Goal: Task Accomplishment & Management: Manage account settings

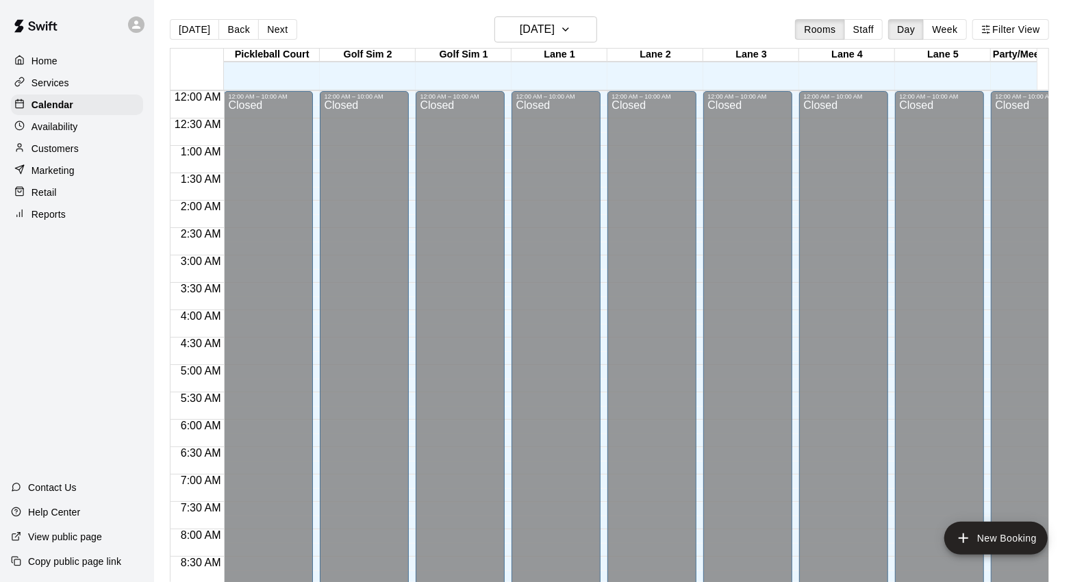
scroll to position [416, 0]
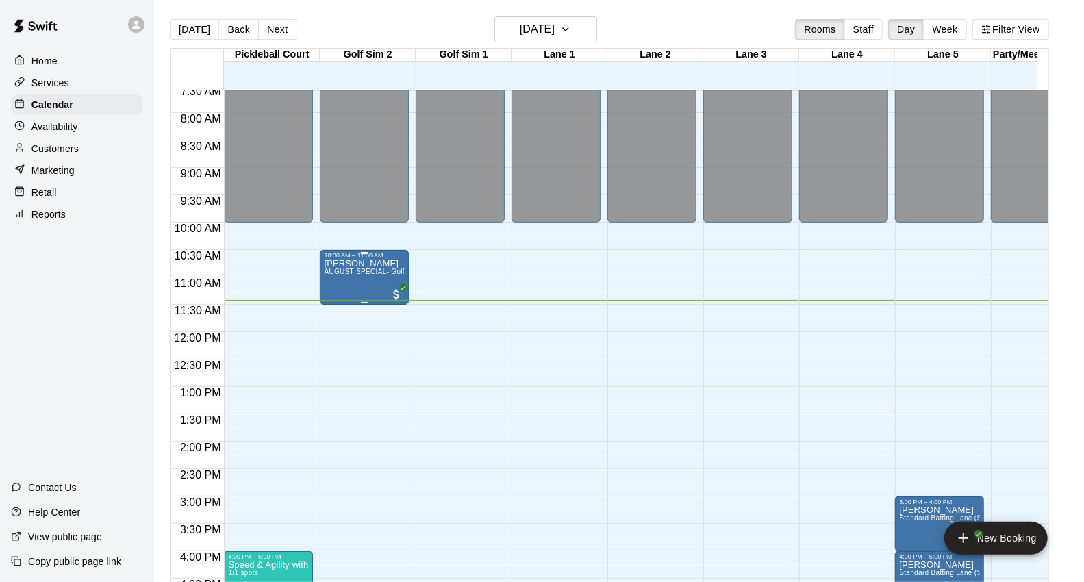
click at [334, 272] on span "AUGUST SPECIAL- Golf Sim Rental - One Hour (2 PLAYERS ONLY)" at bounding box center [436, 272] width 224 height 8
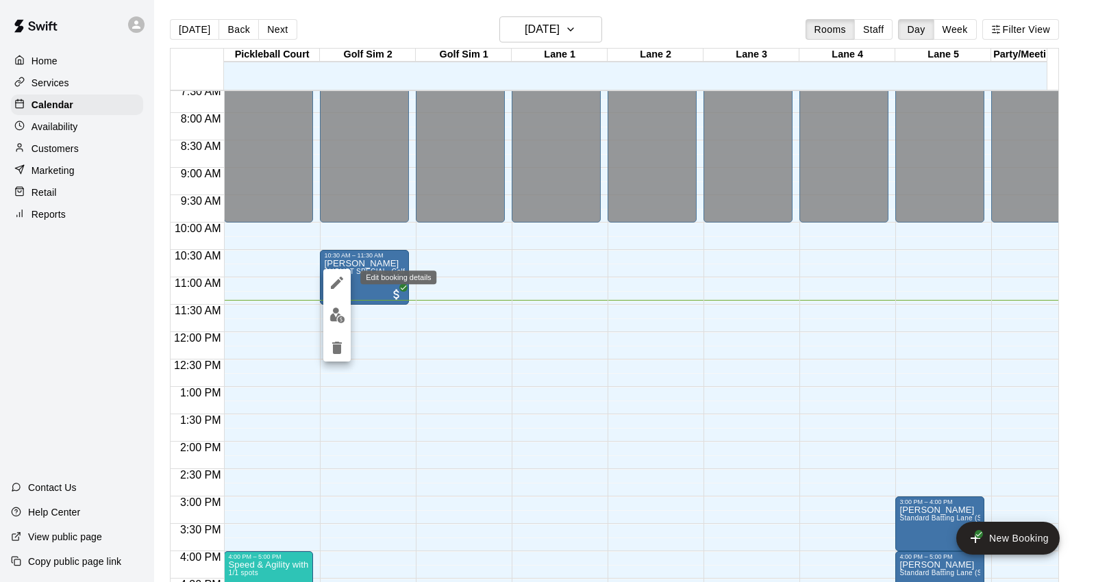
click at [340, 289] on icon "edit" at bounding box center [337, 283] width 16 height 16
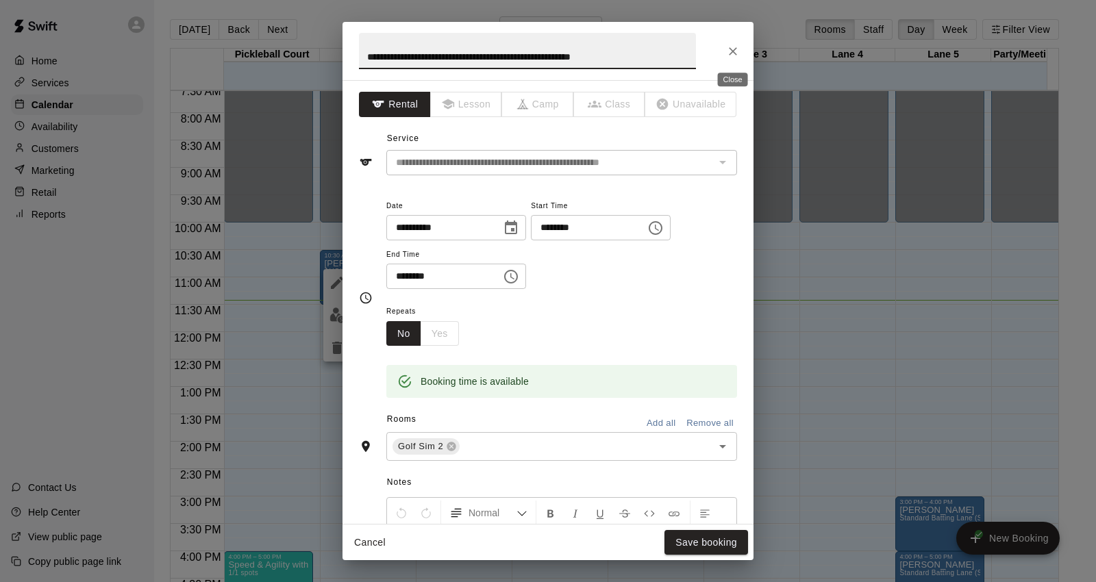
click at [736, 43] on button "Close" at bounding box center [733, 51] width 25 height 25
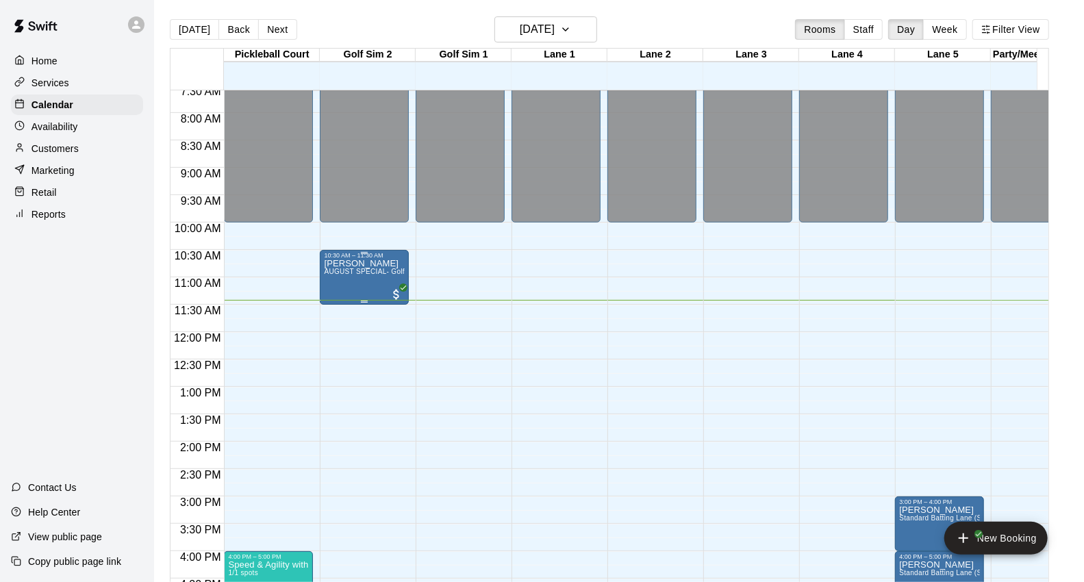
click at [371, 284] on div "[PERSON_NAME] AUGUST SPECIAL- Golf Sim Rental - One Hour (2 PLAYERS ONLY)" at bounding box center [364, 550] width 81 height 582
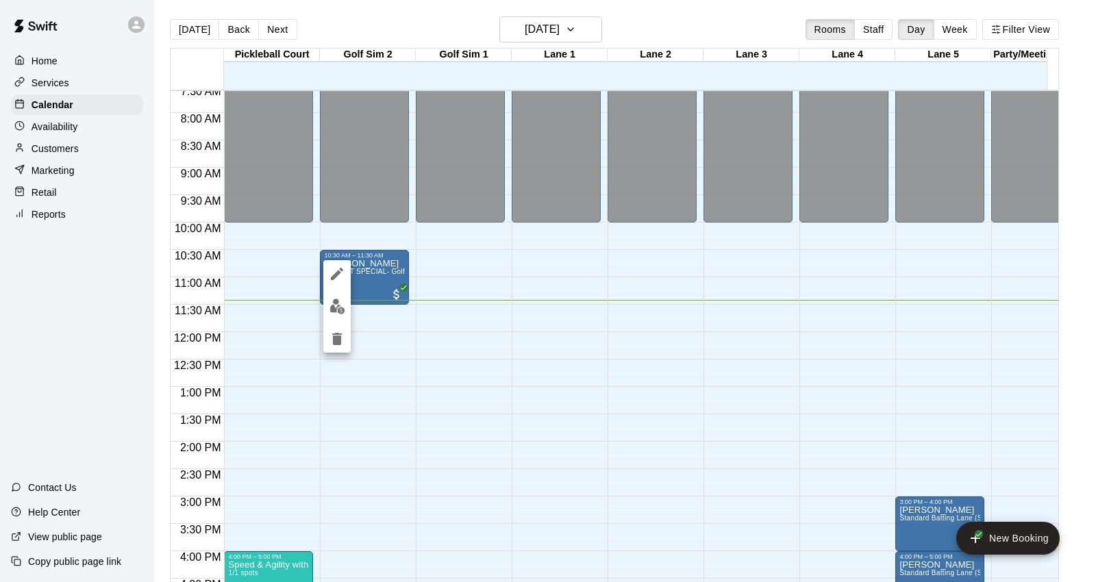
click at [334, 313] on img "edit" at bounding box center [337, 307] width 16 height 16
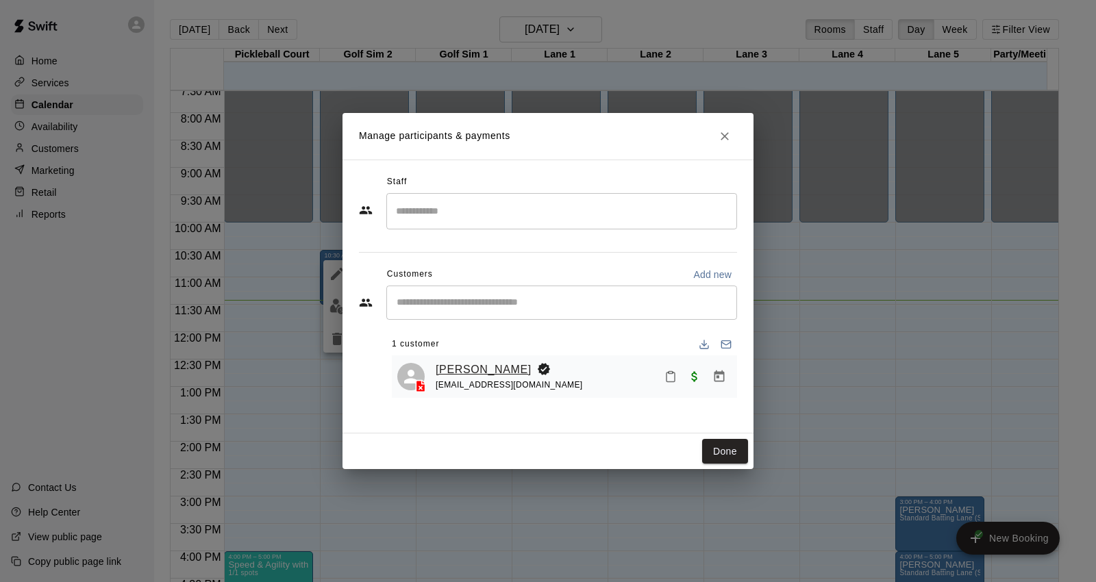
click at [453, 372] on link "[PERSON_NAME]" at bounding box center [484, 370] width 96 height 18
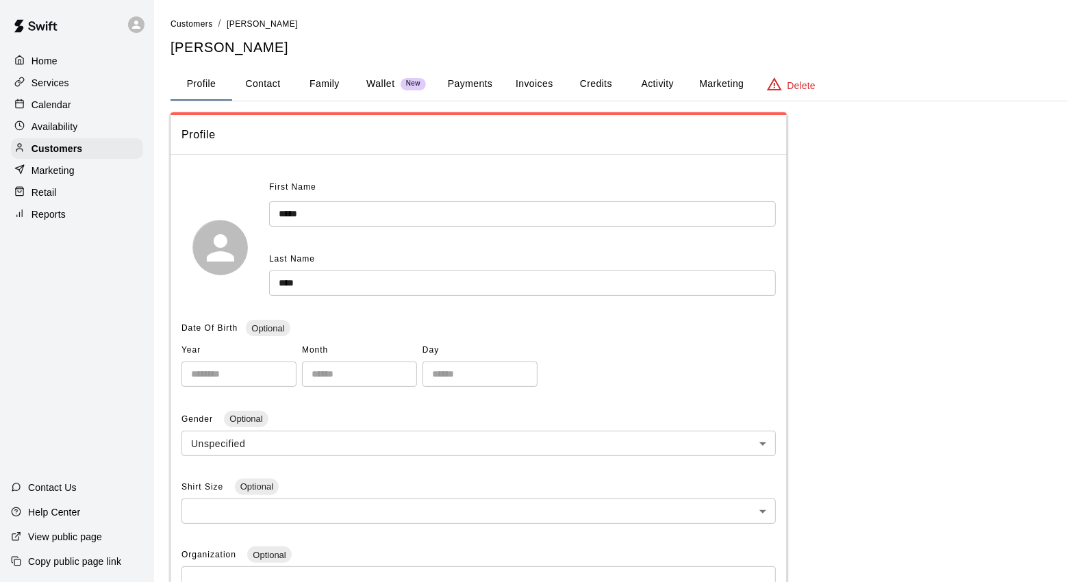
click at [317, 210] on input "*****" at bounding box center [522, 213] width 507 height 25
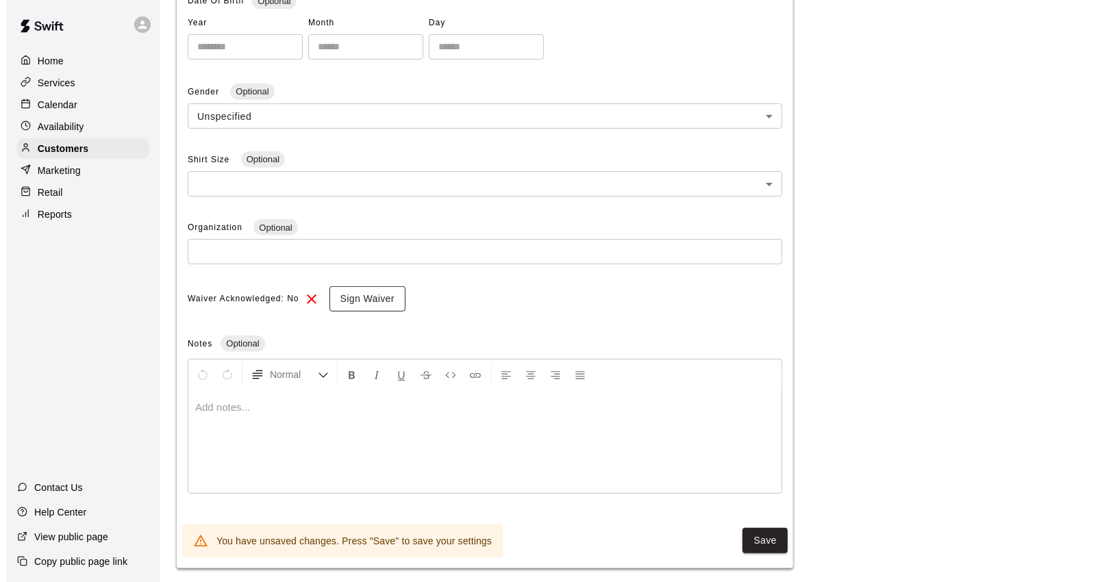
scroll to position [340, 0]
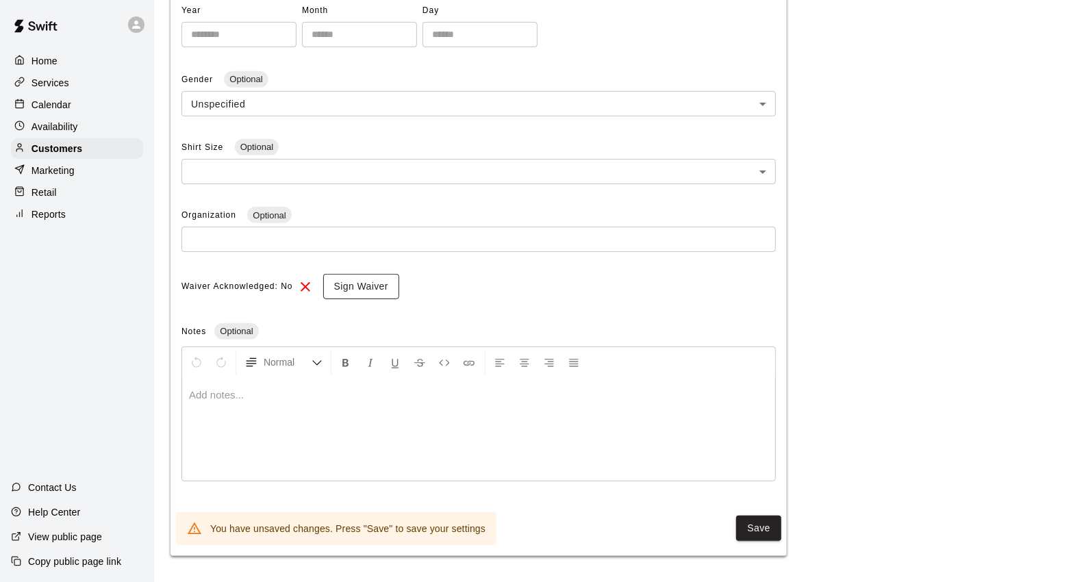
type input "*****"
click at [352, 286] on button "Sign Waiver" at bounding box center [361, 286] width 76 height 25
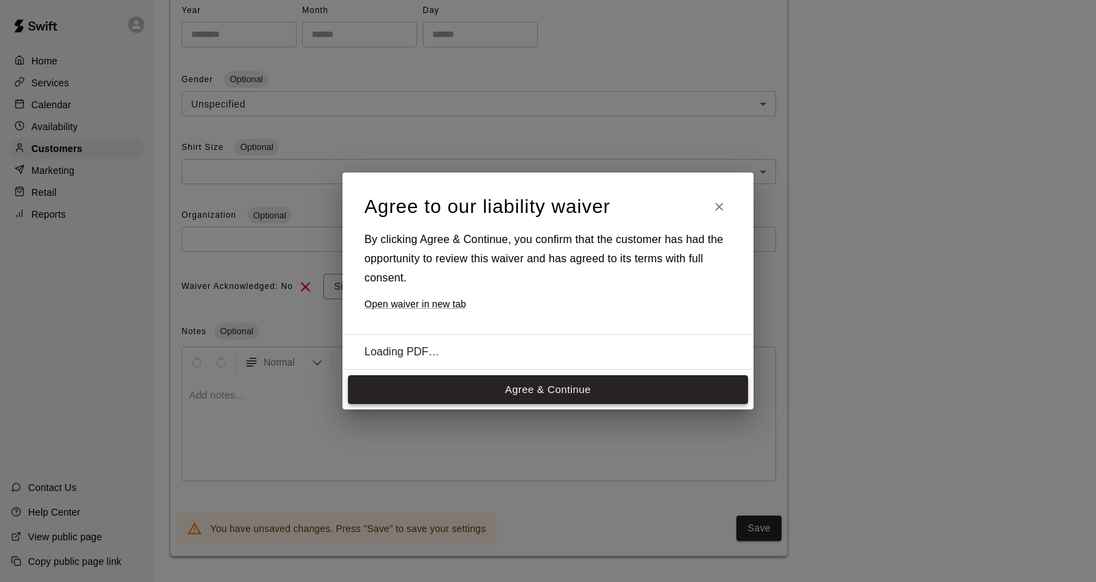
click at [525, 395] on button "Agree & Continue" at bounding box center [548, 389] width 400 height 29
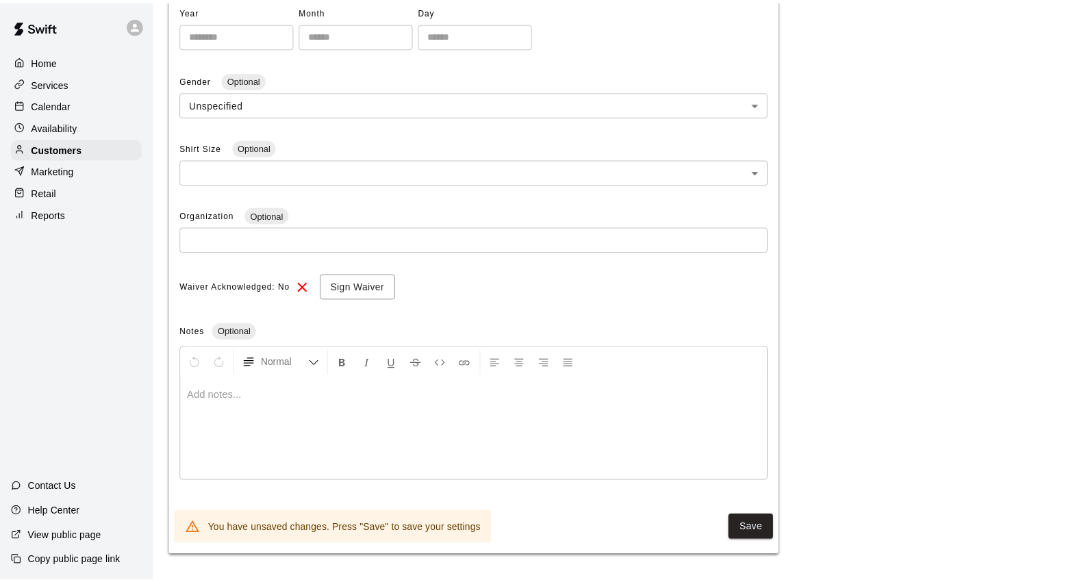
scroll to position [336, 0]
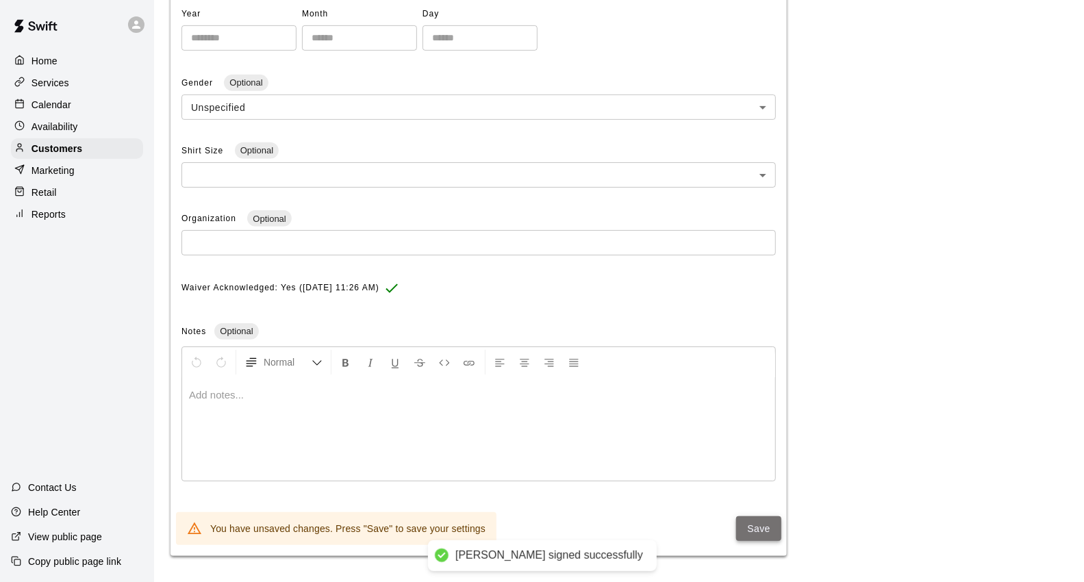
click at [745, 527] on button "Save" at bounding box center [758, 528] width 45 height 25
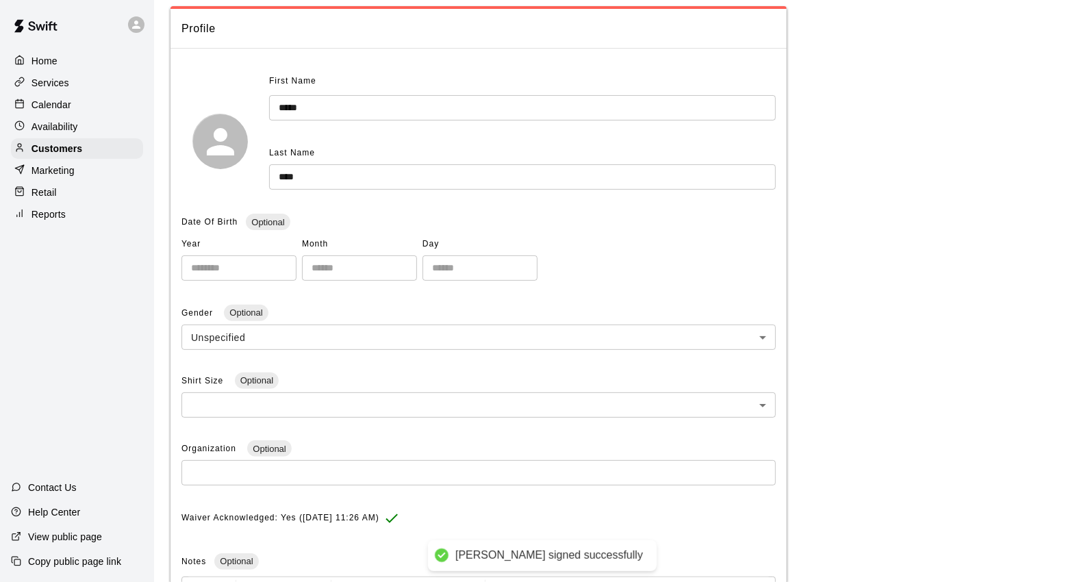
scroll to position [0, 0]
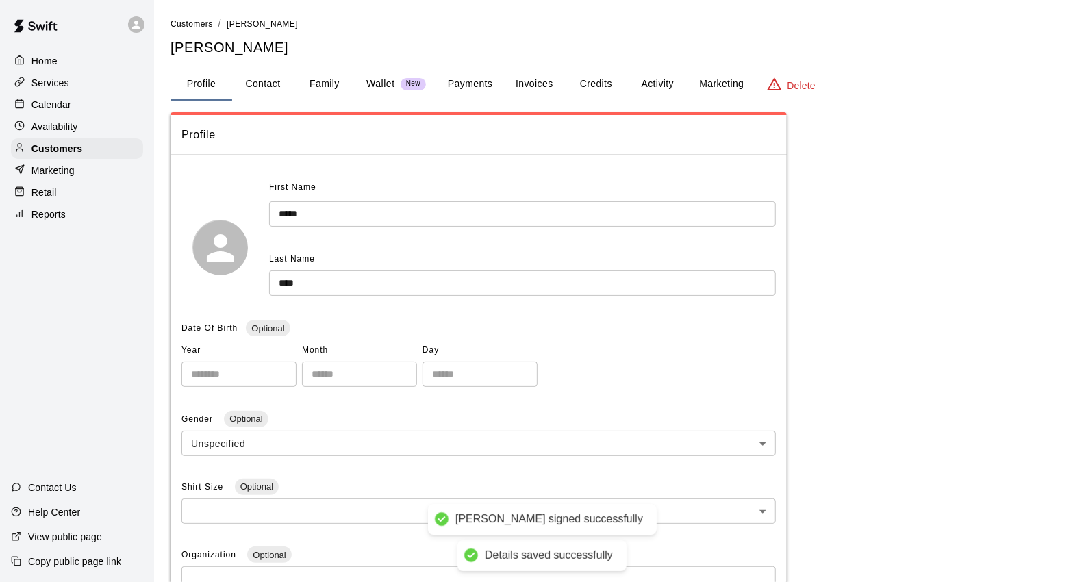
click at [92, 101] on div "Calendar" at bounding box center [77, 105] width 132 height 21
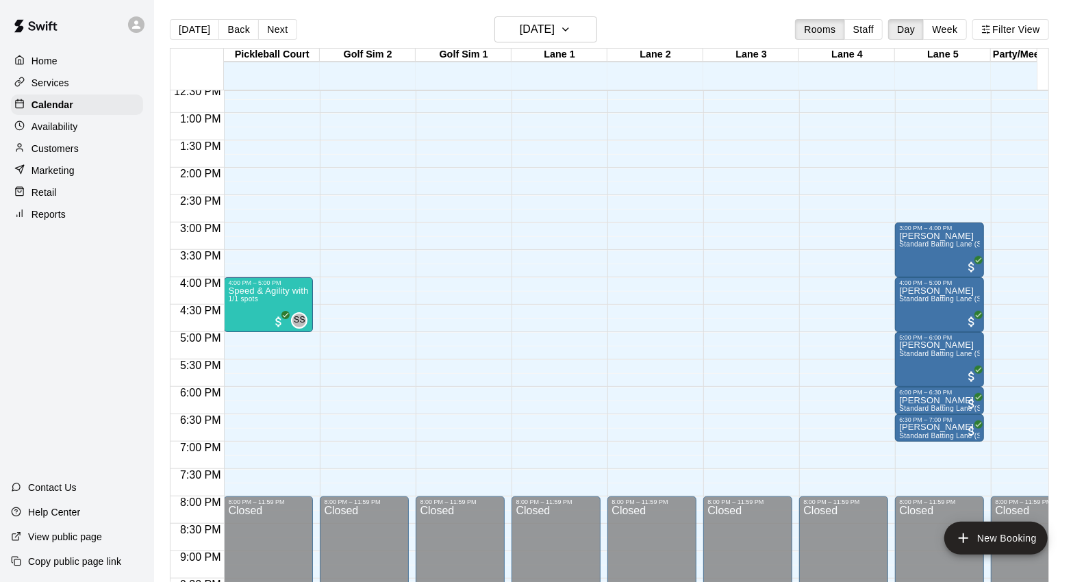
scroll to position [702, 0]
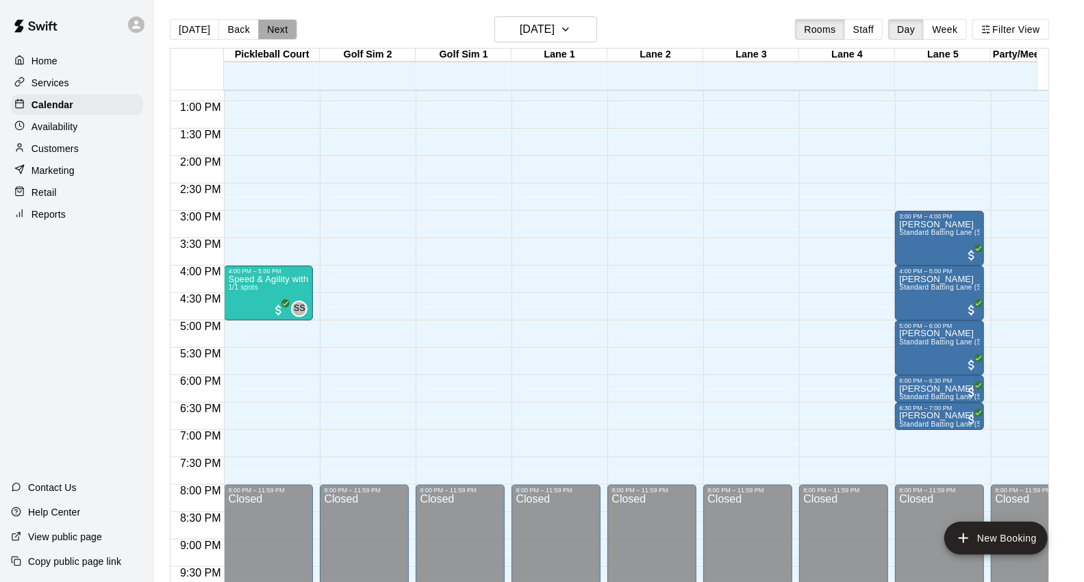
click at [263, 30] on button "Next" at bounding box center [277, 29] width 38 height 21
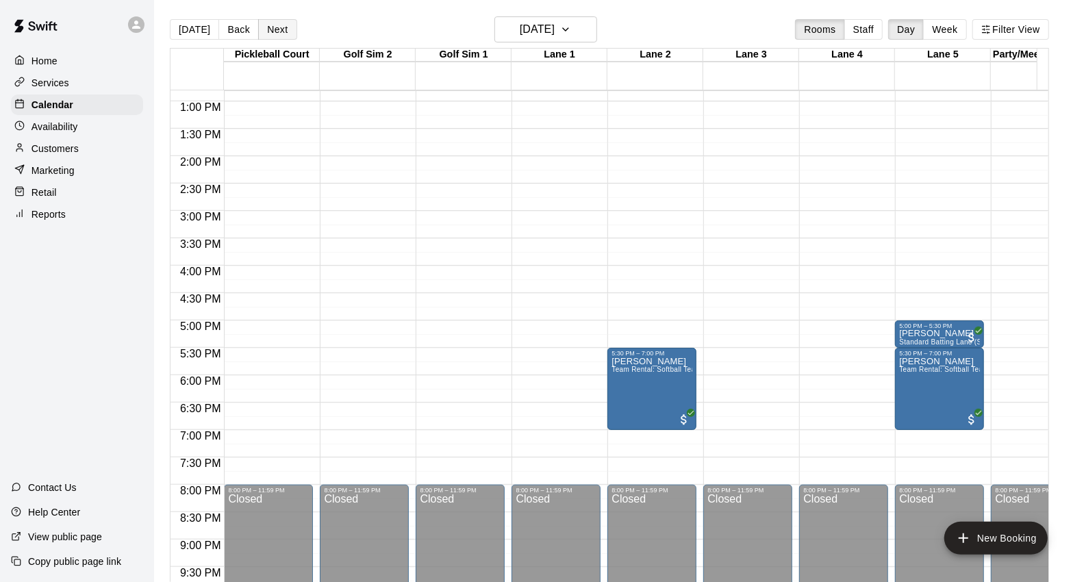
click at [285, 25] on button "Next" at bounding box center [277, 29] width 38 height 21
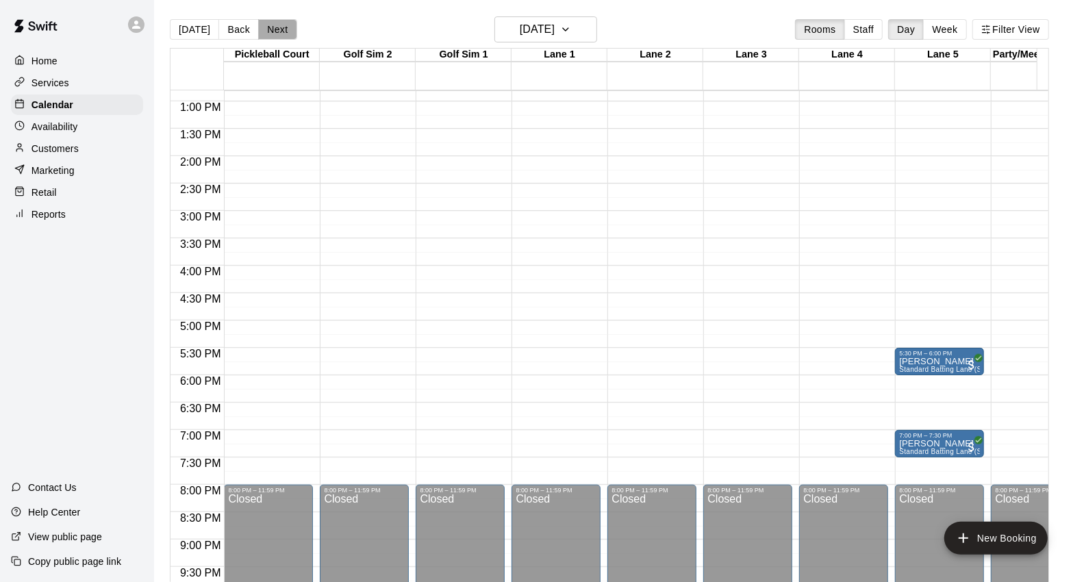
click at [285, 25] on button "Next" at bounding box center [277, 29] width 38 height 21
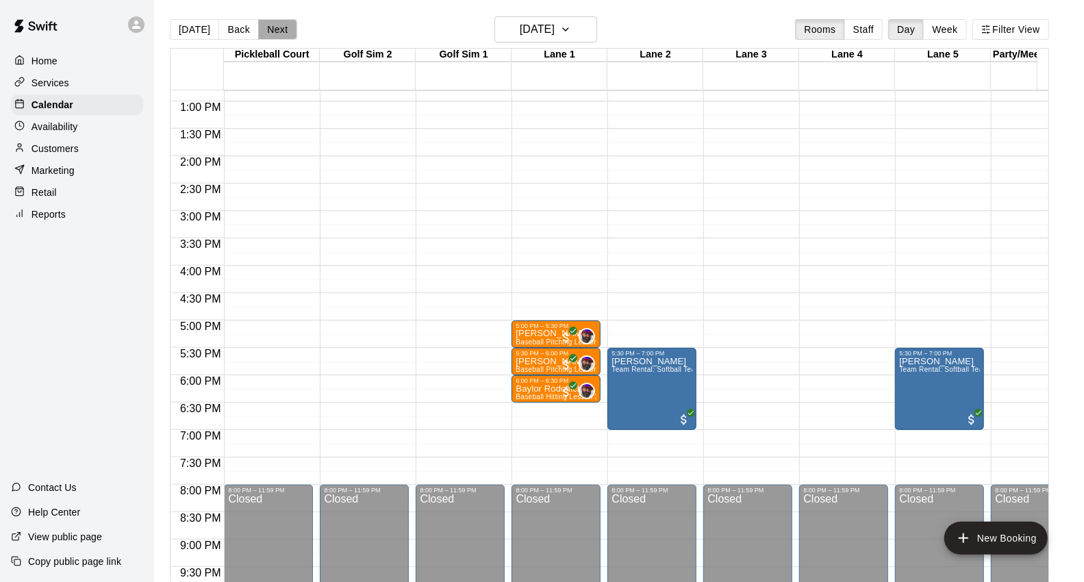
click at [285, 25] on button "Next" at bounding box center [277, 29] width 38 height 21
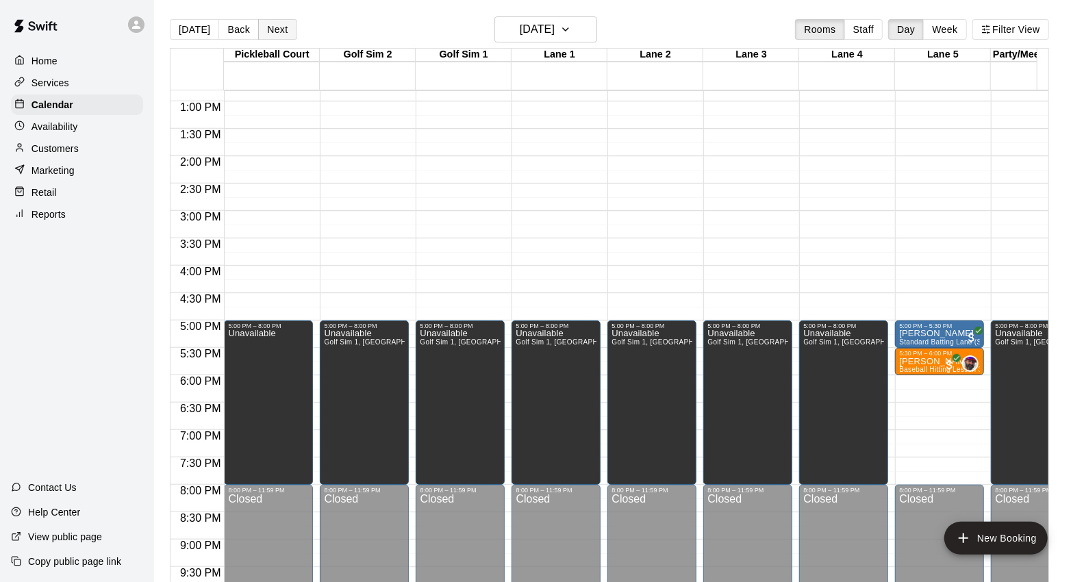
click at [285, 25] on button "Next" at bounding box center [277, 29] width 38 height 21
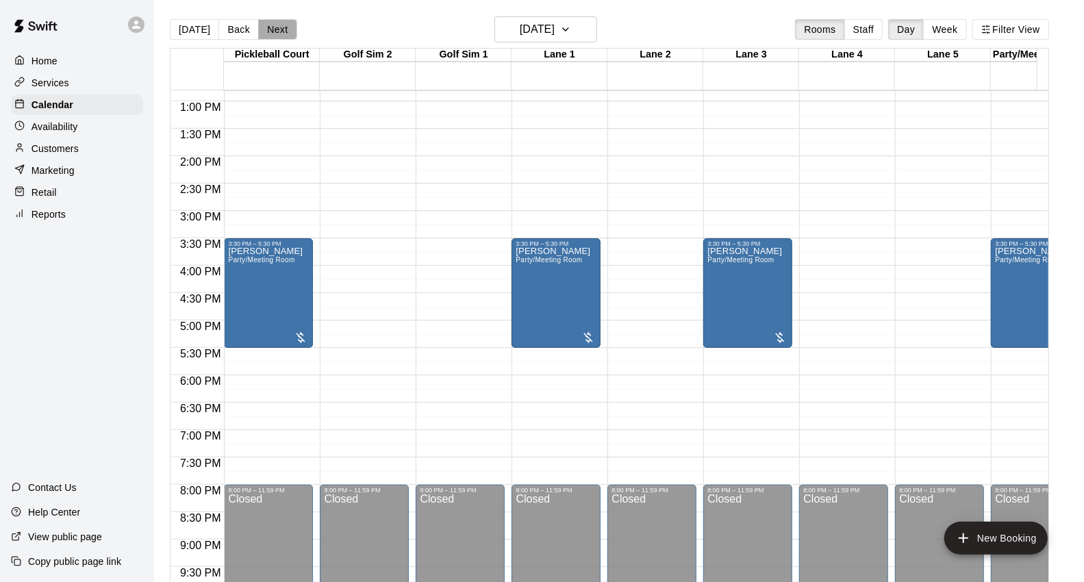
click at [285, 25] on button "Next" at bounding box center [277, 29] width 38 height 21
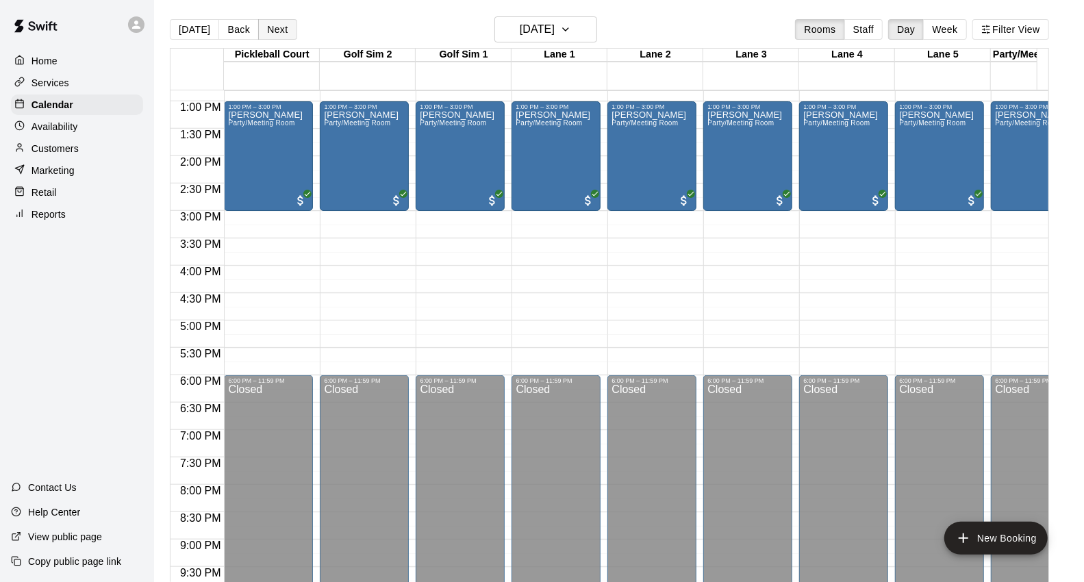
click at [285, 25] on button "Next" at bounding box center [277, 29] width 38 height 21
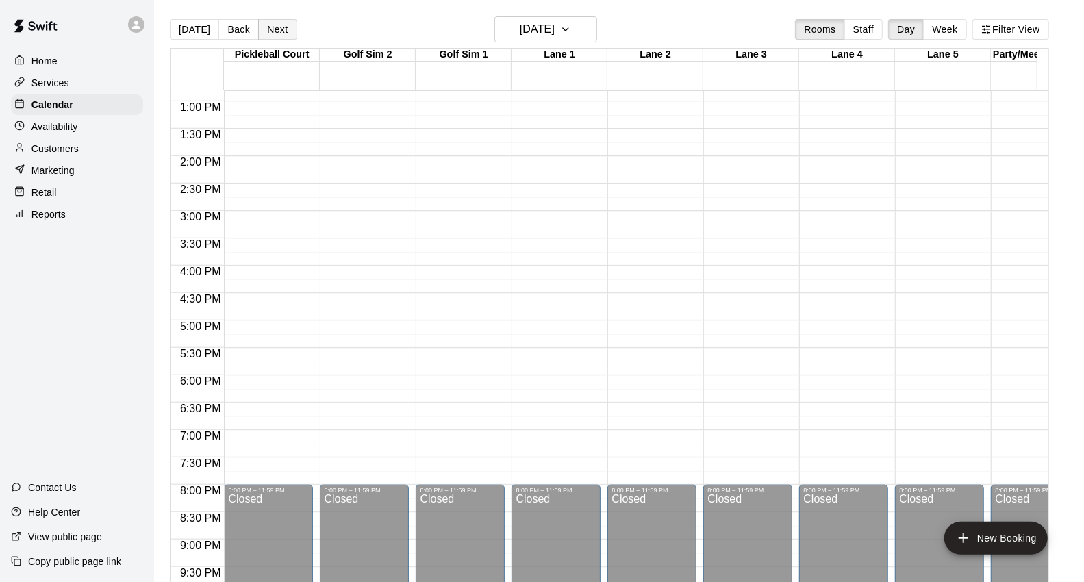
click at [279, 23] on button "Next" at bounding box center [277, 29] width 38 height 21
